Goal: Find specific page/section: Find specific page/section

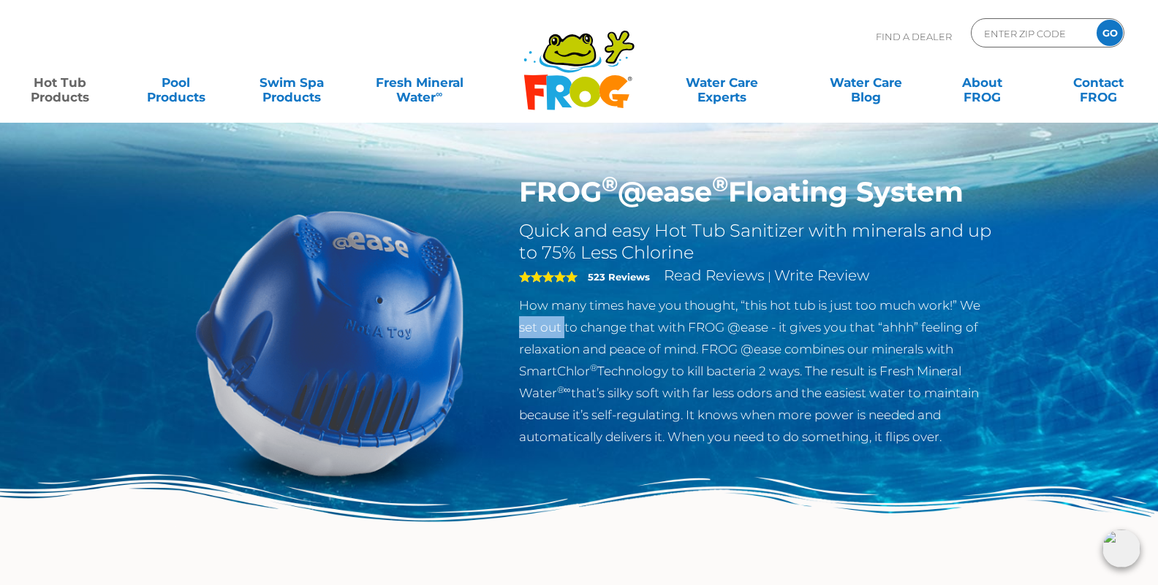
drag, startPoint x: 564, startPoint y: 330, endPoint x: 509, endPoint y: 325, distance: 54.3
click at [513, 325] on div "FROG ® @ease ® Floating System Quick and easy Hot Tub Sanitizer with minerals a…" at bounding box center [757, 315] width 499 height 280
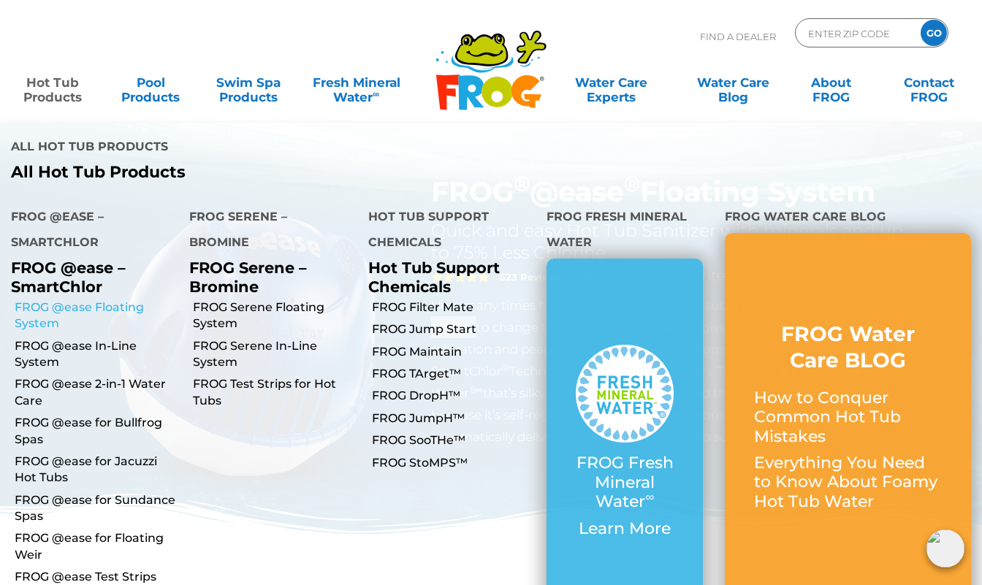
click at [41, 300] on link "FROG @ease Floating System" at bounding box center [97, 316] width 164 height 33
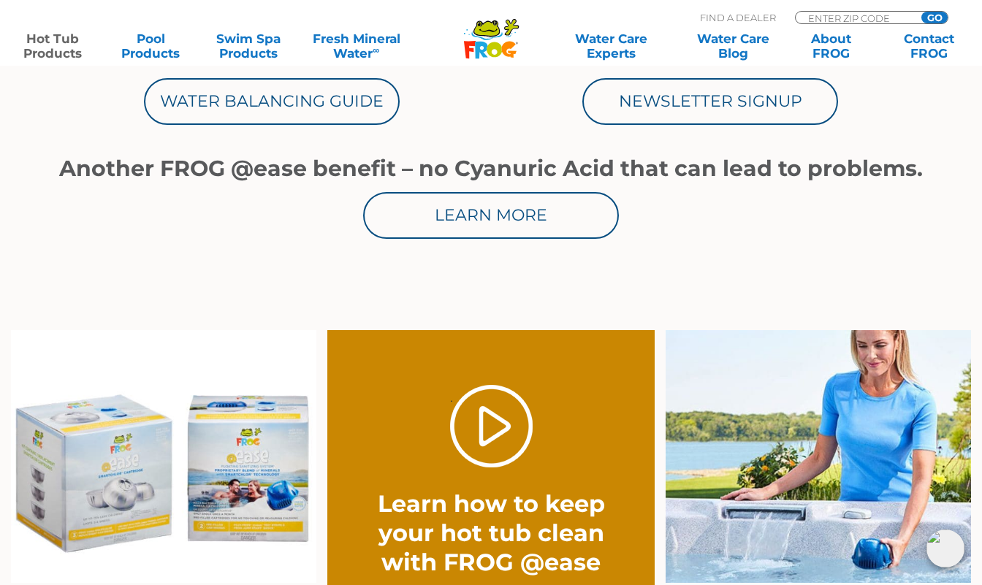
scroll to position [865, 0]
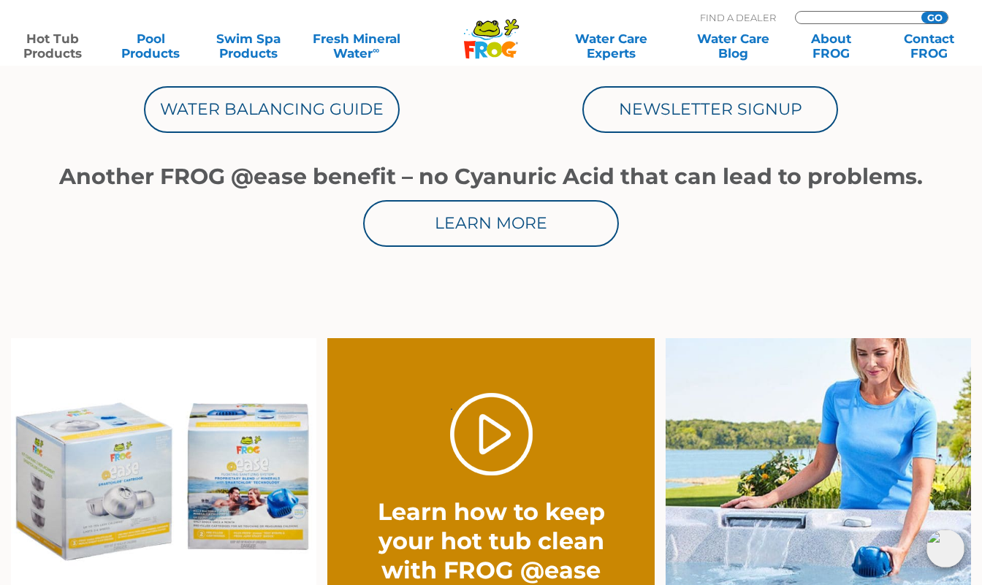
click at [835, 15] on input "Zip Code Form" at bounding box center [856, 18] width 99 height 12
type input "65631"
click at [922, 12] on input "GO" at bounding box center [935, 18] width 26 height 12
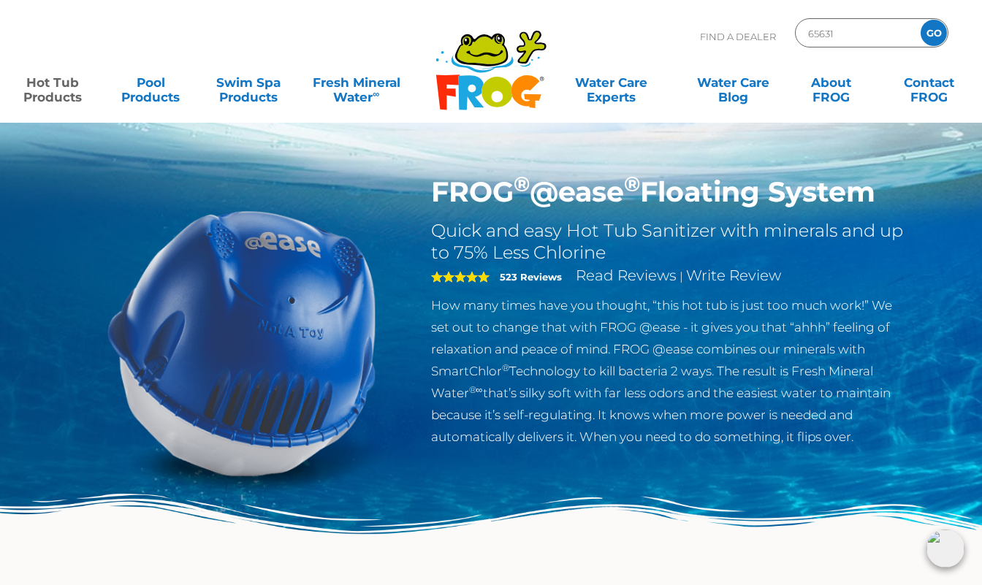
click at [934, 34] on input "GO" at bounding box center [934, 33] width 26 height 26
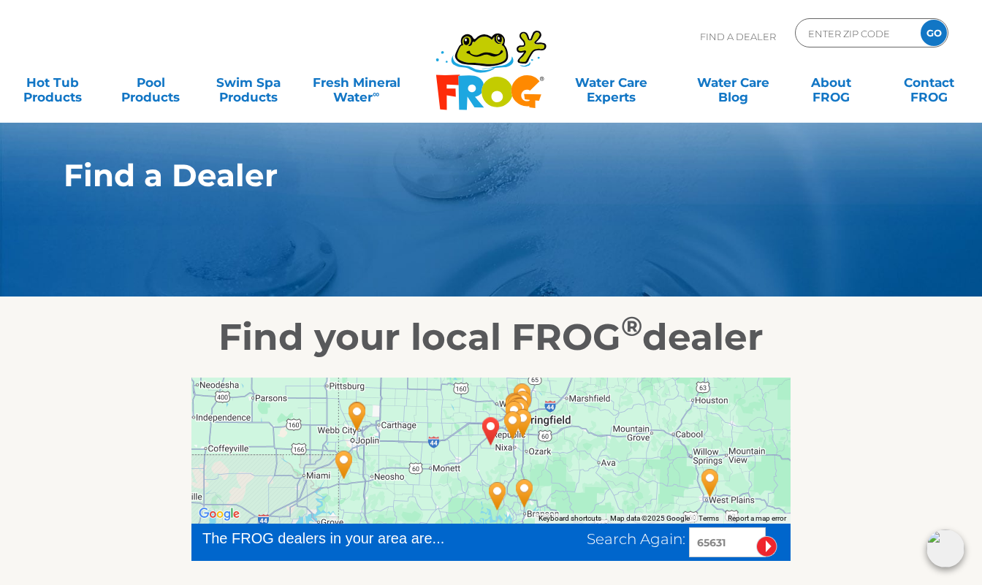
click at [493, 73] on icon ".st130{clip-path:url(#SVGID_2_);fill-rule:evenodd;clip-rule:evenodd;fill:#C3CC0…" at bounding box center [491, 70] width 113 height 82
